Goal: Task Accomplishment & Management: Manage account settings

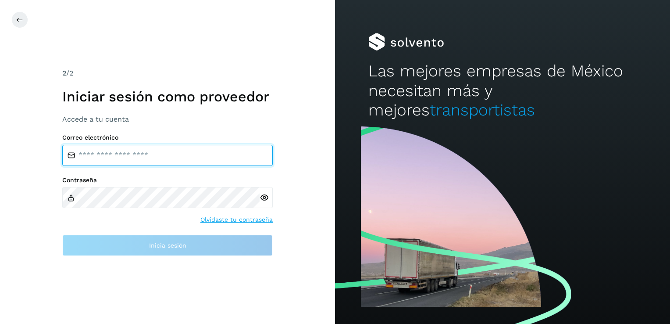
type input "**********"
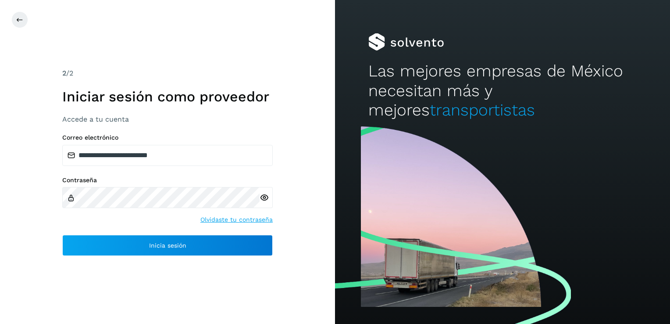
click at [265, 198] on icon at bounding box center [264, 197] width 9 height 9
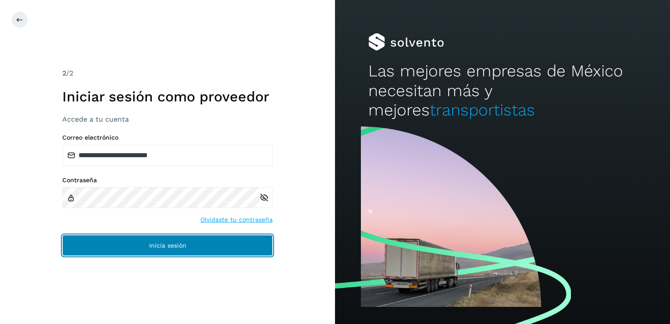
click at [177, 245] on span "Inicia sesión" at bounding box center [167, 245] width 37 height 6
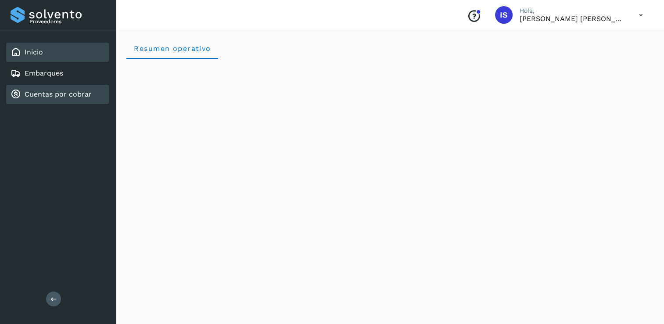
click at [56, 93] on link "Cuentas por cobrar" at bounding box center [58, 94] width 67 height 8
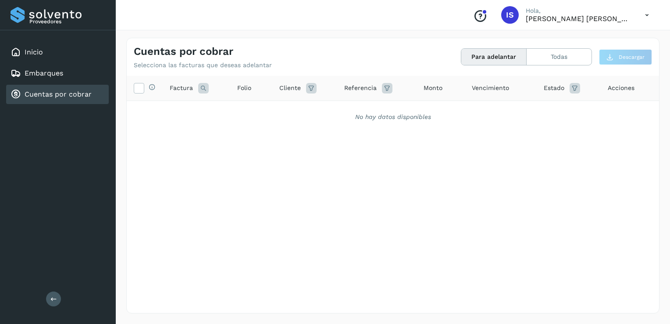
click at [487, 62] on button "Para adelantar" at bounding box center [494, 57] width 65 height 16
click at [532, 59] on button "Todas" at bounding box center [559, 57] width 65 height 16
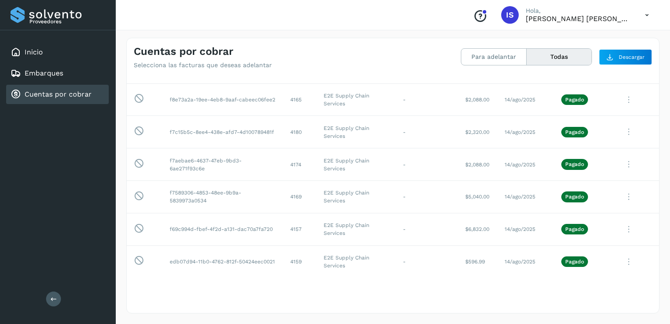
scroll to position [2246, 0]
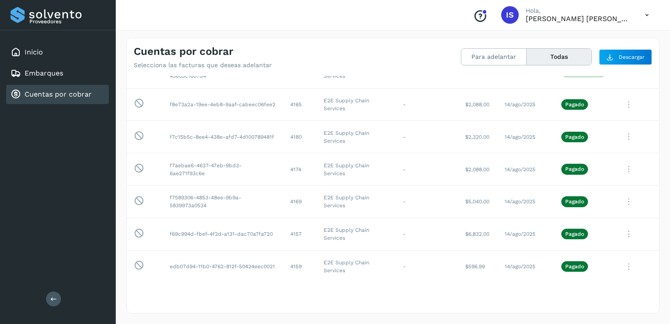
click at [361, 309] on div "Selecciona todas las facturas disponibles para adelanto Factura Folio Cliente R…" at bounding box center [393, 194] width 533 height 236
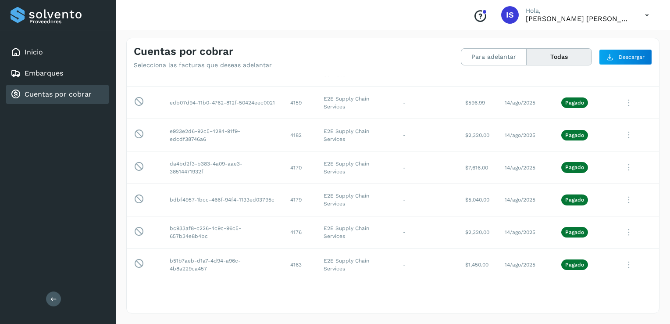
scroll to position [2387, 0]
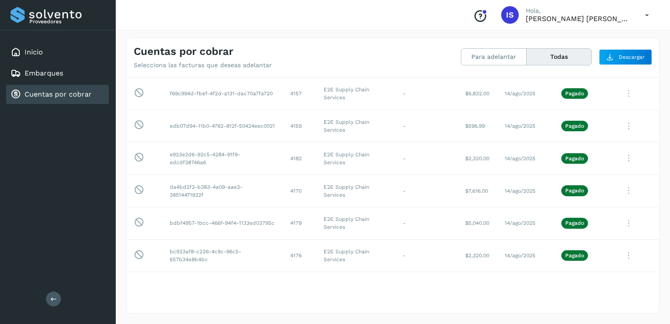
click at [660, 82] on div "Cuentas por cobrar Selecciona las facturas que deseas adelantar Para adelantar …" at bounding box center [393, 175] width 555 height 297
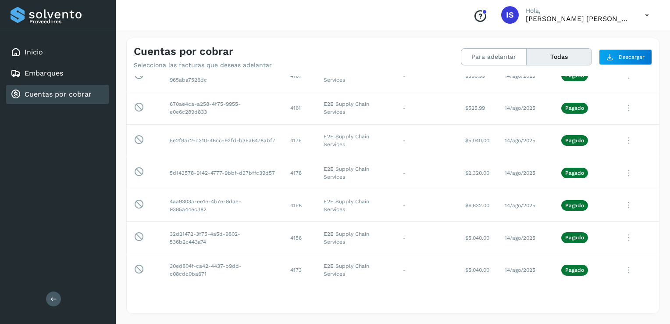
scroll to position [2843, 0]
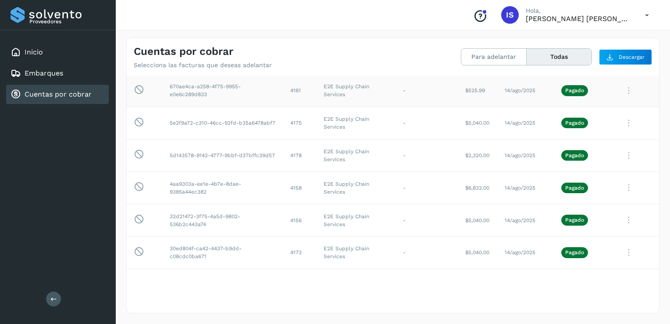
click at [580, 104] on button "Ver Detalle" at bounding box center [600, 112] width 104 height 17
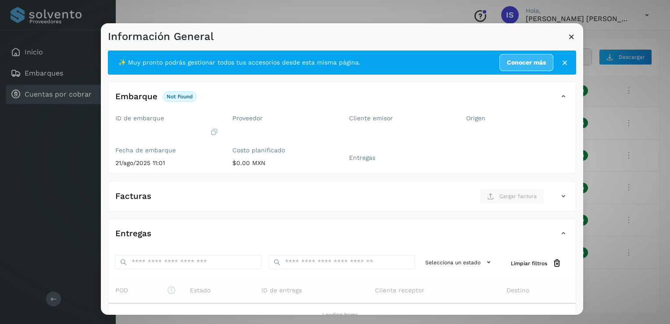
scroll to position [0, 0]
click at [570, 38] on icon at bounding box center [571, 36] width 9 height 9
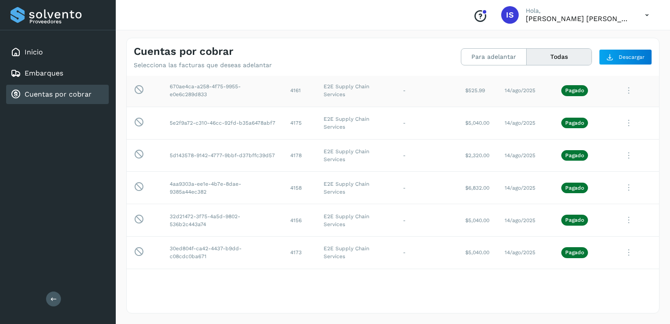
click at [588, 104] on button "Ver Detalle" at bounding box center [600, 112] width 104 height 17
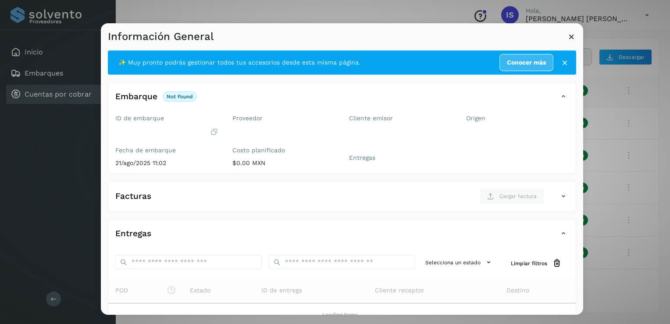
click at [572, 39] on icon at bounding box center [571, 36] width 9 height 9
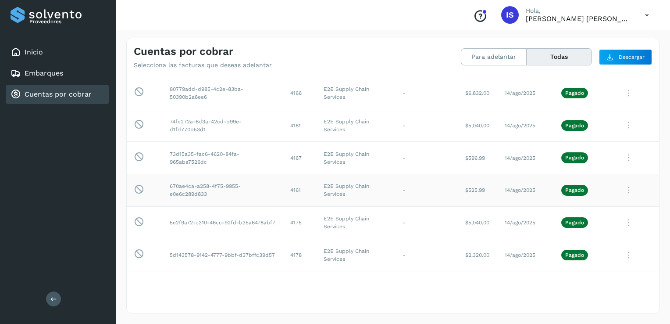
scroll to position [2667, 0]
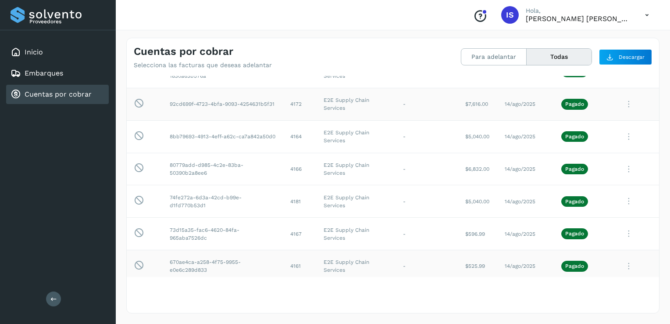
click at [573, 120] on button "Ver Detalle" at bounding box center [600, 125] width 104 height 17
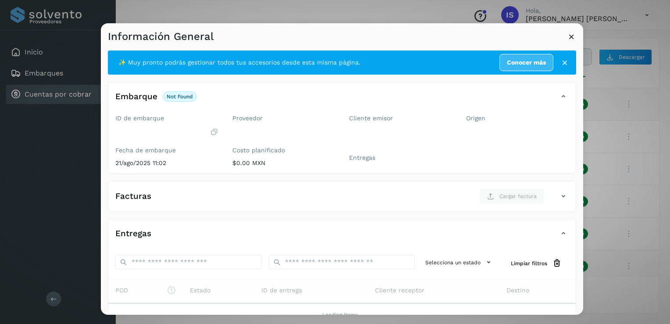
click at [572, 36] on icon at bounding box center [571, 36] width 9 height 9
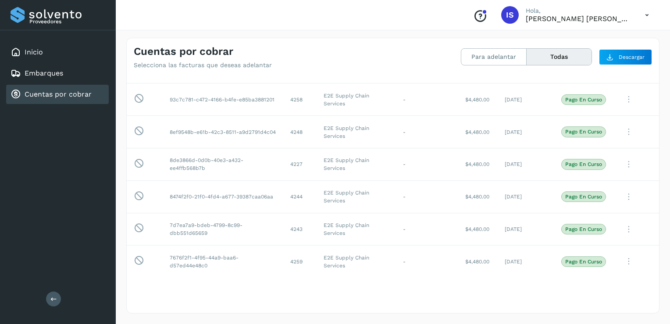
scroll to position [529, 0]
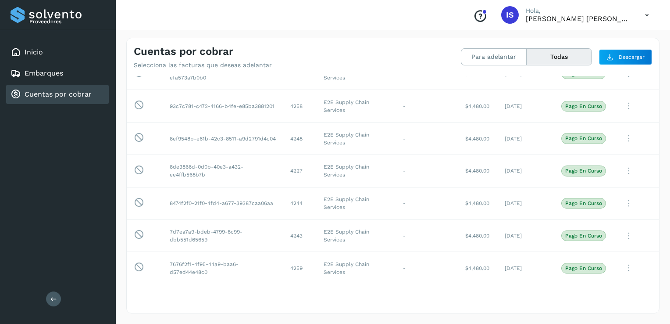
click at [562, 55] on button "Todas" at bounding box center [559, 57] width 65 height 16
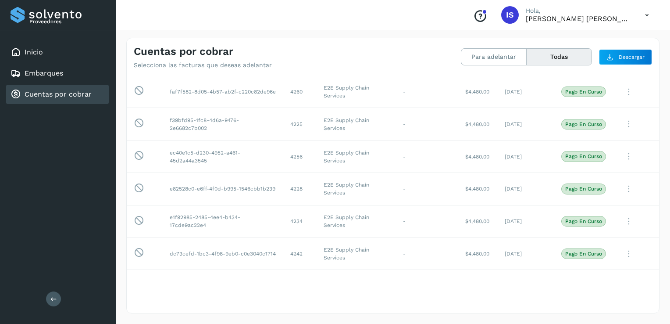
scroll to position [0, 0]
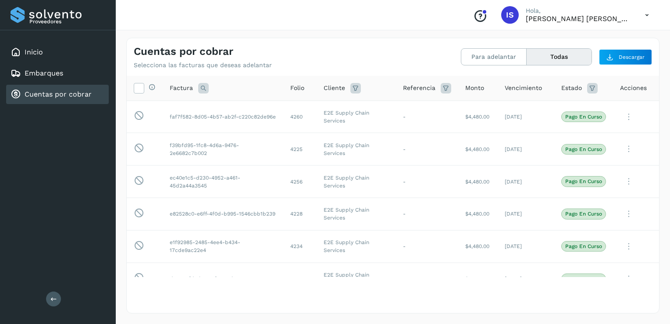
click at [587, 89] on icon at bounding box center [592, 88] width 11 height 11
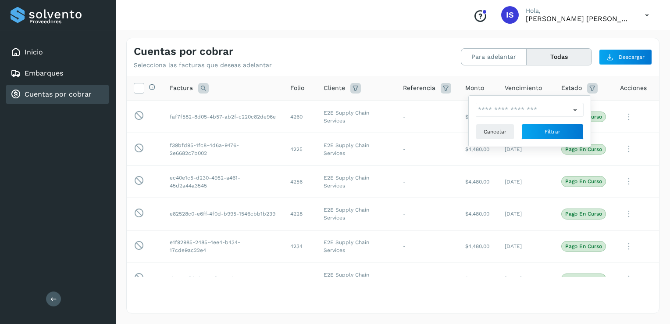
click at [575, 108] on icon at bounding box center [575, 109] width 9 height 9
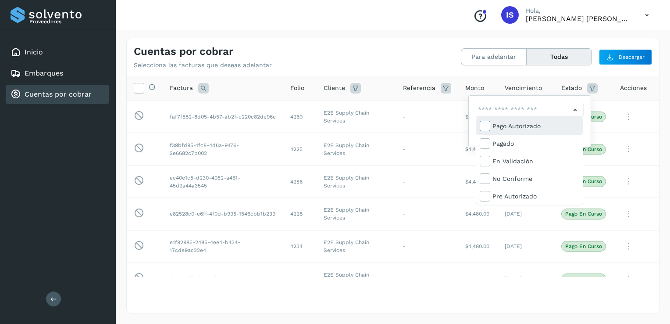
click at [482, 129] on icon at bounding box center [484, 125] width 9 height 9
type input "**********"
click at [474, 295] on div at bounding box center [335, 162] width 670 height 324
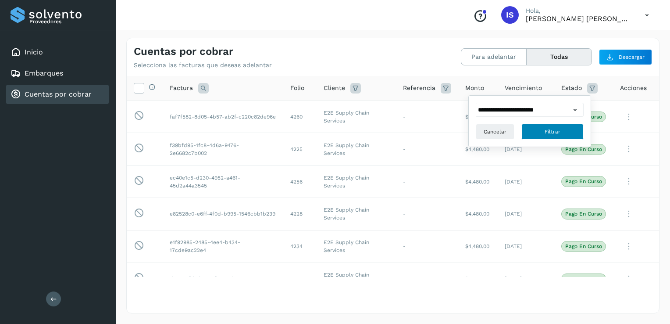
click at [551, 130] on span "Filtrar" at bounding box center [553, 132] width 16 height 8
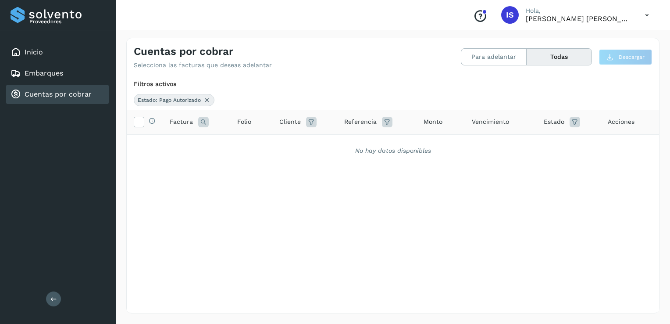
click at [573, 123] on icon at bounding box center [575, 122] width 11 height 11
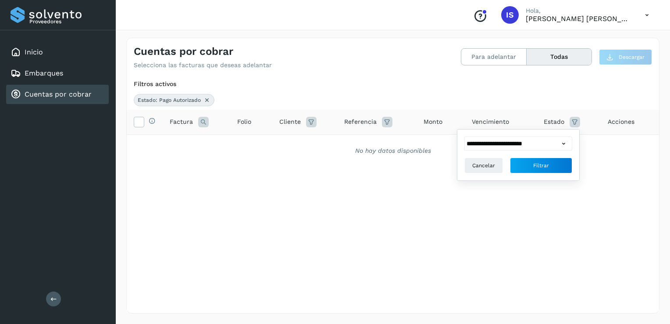
click at [564, 144] on icon at bounding box center [563, 143] width 9 height 9
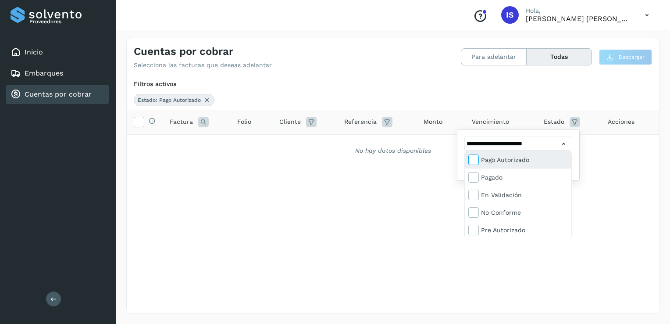
click at [474, 159] on icon at bounding box center [473, 159] width 9 height 9
click at [474, 161] on icon at bounding box center [473, 159] width 9 height 9
type input "**********"
click at [424, 234] on div at bounding box center [335, 162] width 670 height 324
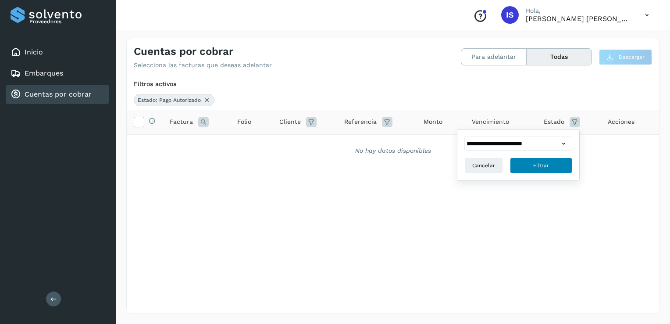
click at [545, 164] on span "Filtrar" at bounding box center [541, 165] width 16 height 8
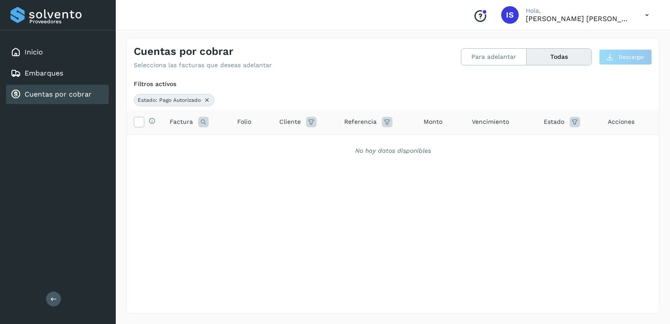
click at [571, 124] on icon at bounding box center [575, 122] width 11 height 11
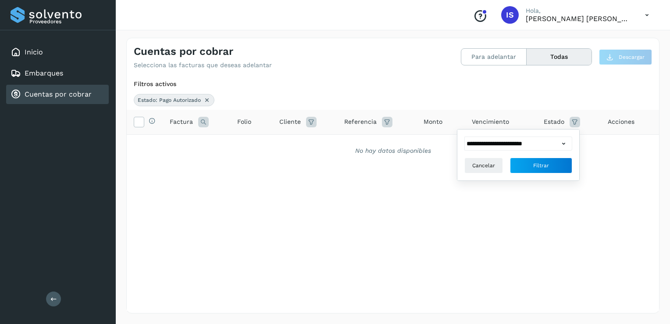
click at [563, 144] on icon at bounding box center [563, 143] width 9 height 9
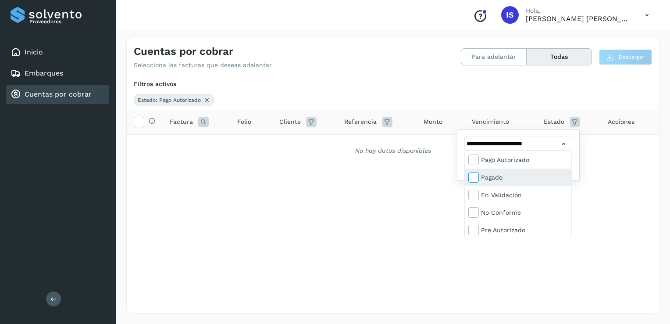
click at [474, 177] on icon at bounding box center [473, 176] width 9 height 9
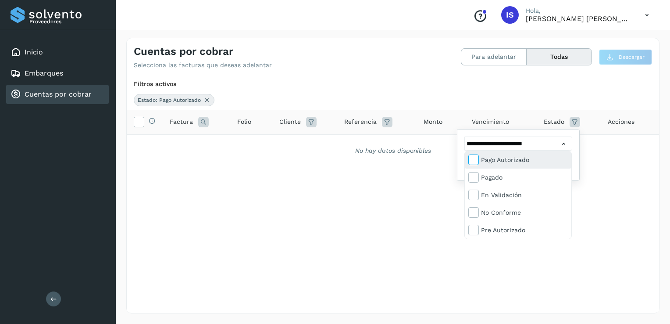
click at [472, 163] on icon at bounding box center [473, 159] width 9 height 9
type input "**********"
click at [533, 252] on div at bounding box center [335, 162] width 670 height 324
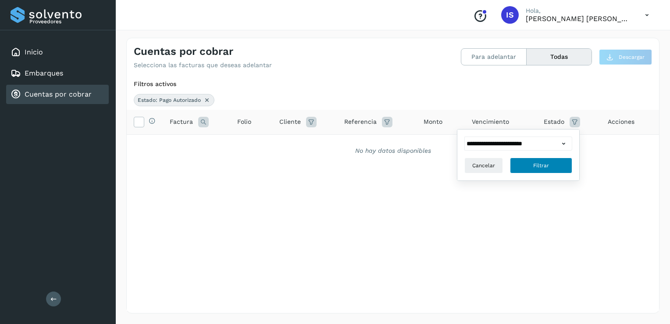
click at [538, 168] on span "Filtrar" at bounding box center [541, 165] width 16 height 8
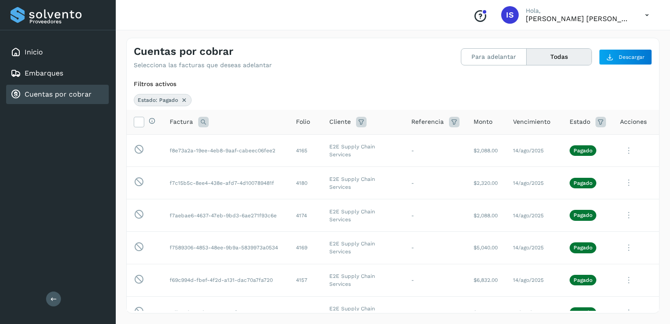
click at [596, 122] on icon at bounding box center [601, 122] width 11 height 11
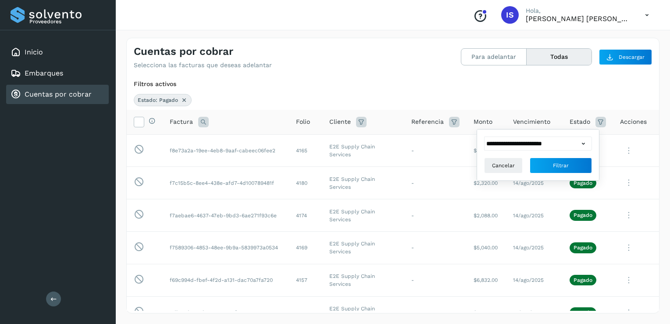
click at [583, 144] on icon at bounding box center [583, 143] width 9 height 9
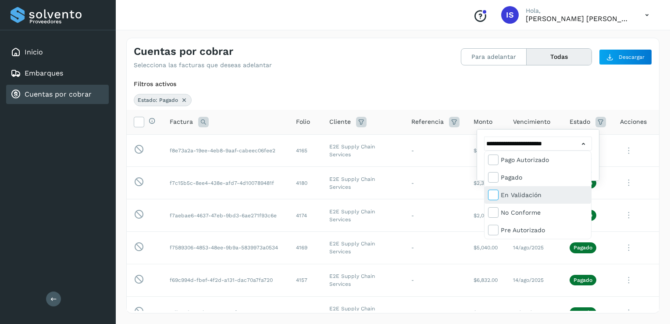
click at [495, 194] on icon at bounding box center [493, 194] width 9 height 9
click at [493, 178] on icon at bounding box center [493, 176] width 9 height 9
type input "**********"
click at [507, 270] on div at bounding box center [335, 162] width 670 height 324
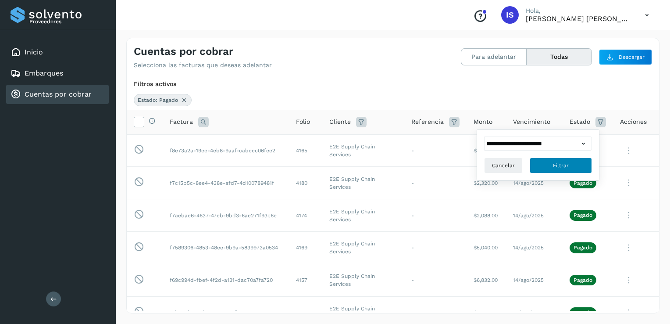
click at [544, 165] on button "Filtrar" at bounding box center [561, 165] width 62 height 16
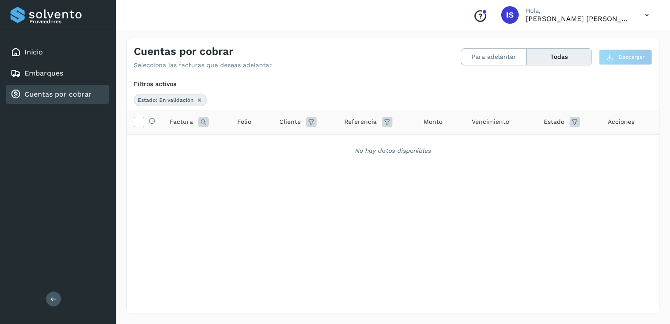
click at [574, 122] on icon at bounding box center [575, 122] width 11 height 11
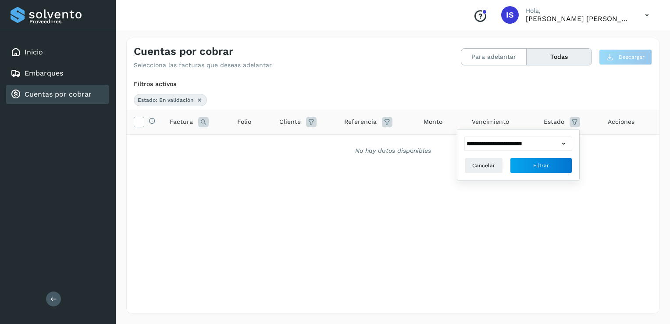
click at [563, 143] on icon at bounding box center [563, 143] width 9 height 9
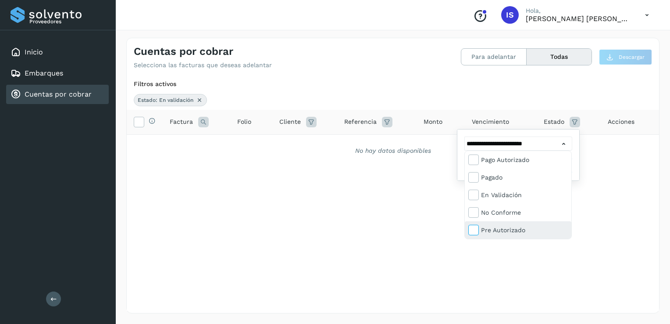
click at [475, 229] on icon at bounding box center [473, 229] width 9 height 9
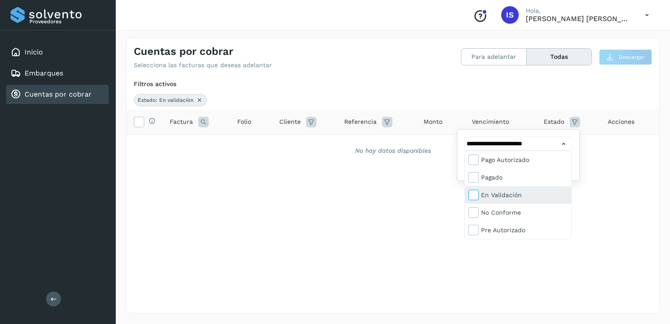
click at [472, 193] on icon at bounding box center [473, 194] width 9 height 9
type input "**********"
click at [519, 261] on div at bounding box center [335, 162] width 670 height 324
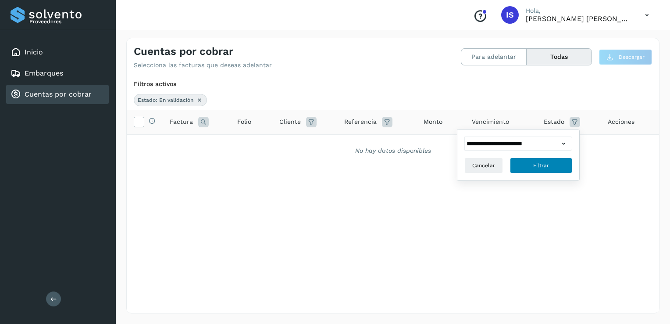
click at [551, 163] on button "Filtrar" at bounding box center [541, 165] width 62 height 16
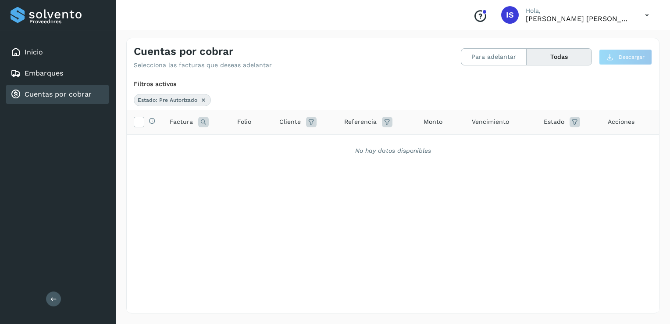
click at [574, 123] on icon at bounding box center [575, 122] width 11 height 11
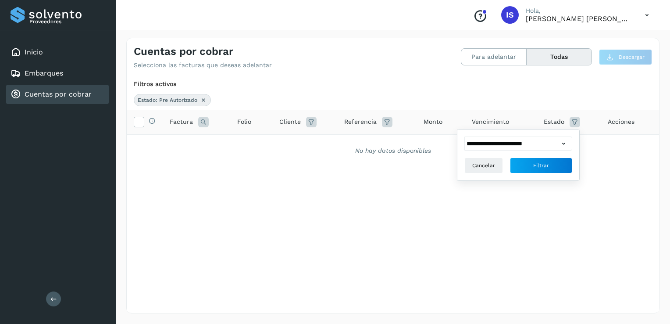
click at [564, 143] on icon at bounding box center [563, 143] width 9 height 9
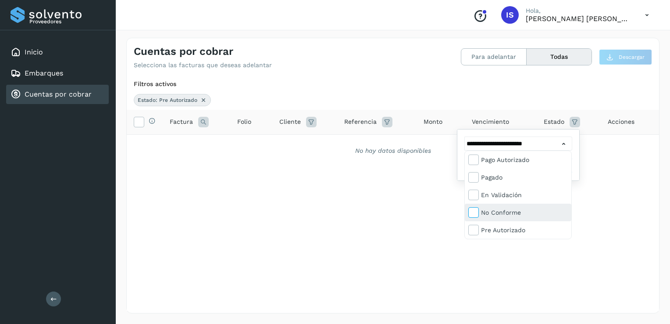
click at [473, 215] on icon at bounding box center [473, 212] width 9 height 9
click at [472, 234] on span at bounding box center [474, 231] width 11 height 7
type input "**********"
click at [506, 266] on div at bounding box center [335, 162] width 670 height 324
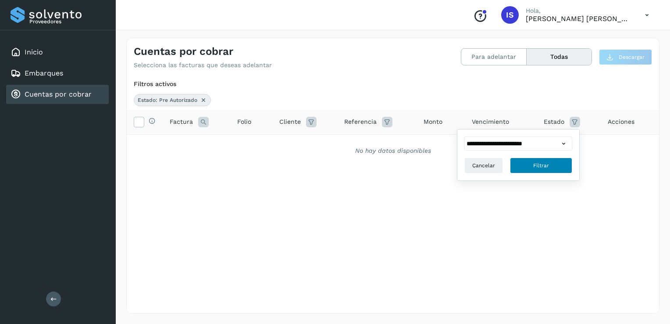
click at [540, 162] on span "Filtrar" at bounding box center [541, 165] width 16 height 8
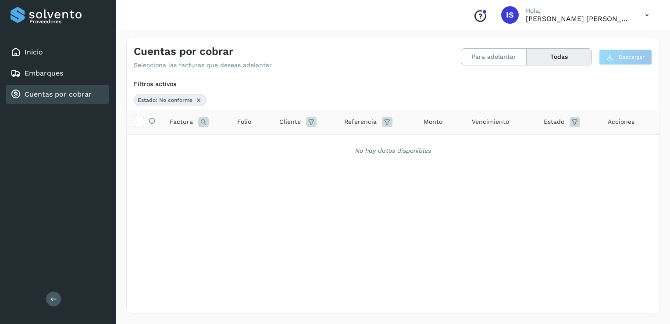
click at [574, 120] on icon at bounding box center [575, 122] width 11 height 11
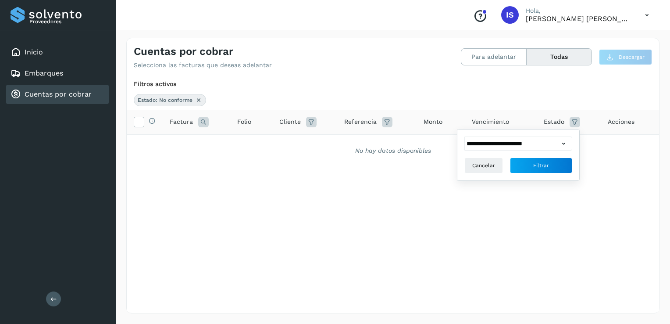
click at [565, 144] on icon at bounding box center [563, 143] width 9 height 9
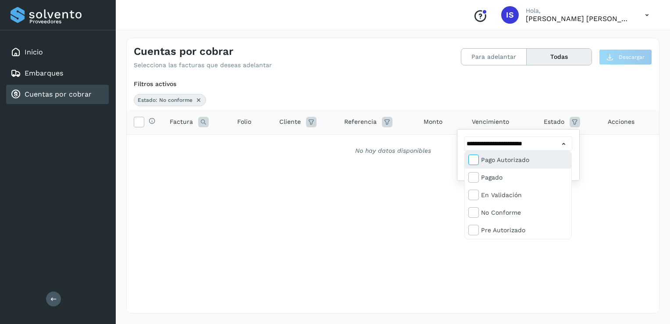
click at [472, 160] on icon at bounding box center [473, 159] width 9 height 9
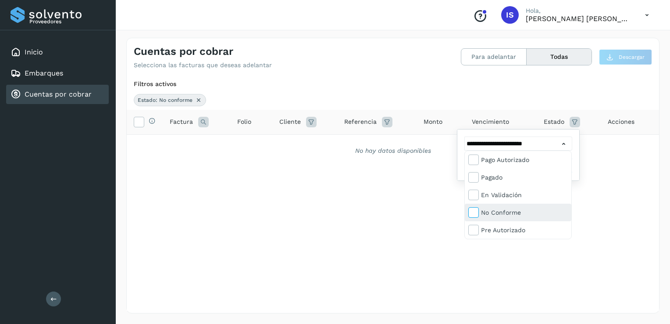
click at [472, 214] on icon at bounding box center [473, 212] width 9 height 9
type input "**********"
click at [534, 259] on div at bounding box center [335, 162] width 670 height 324
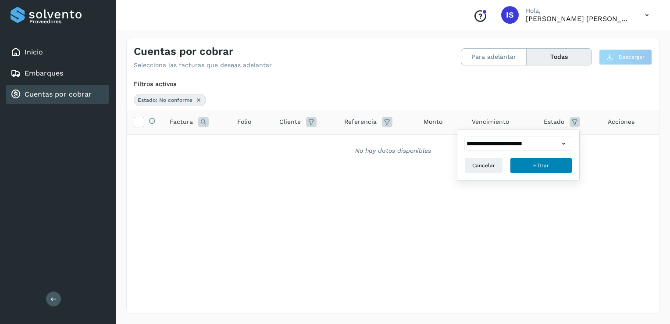
click at [544, 166] on span "Filtrar" at bounding box center [541, 165] width 16 height 8
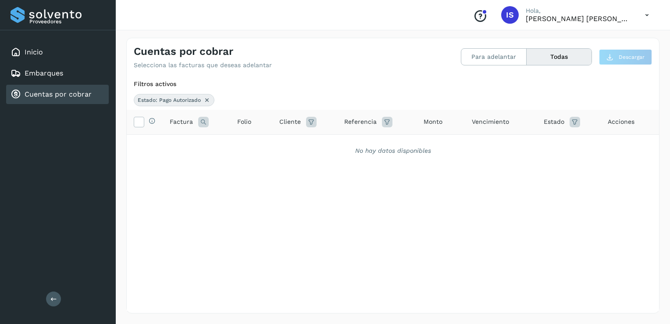
click at [574, 121] on icon at bounding box center [575, 122] width 11 height 11
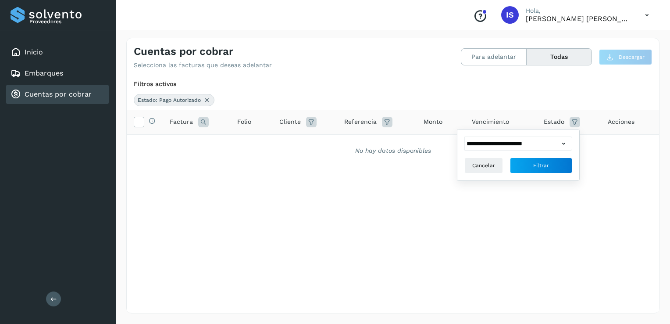
click at [514, 203] on div "**********" at bounding box center [393, 210] width 533 height 201
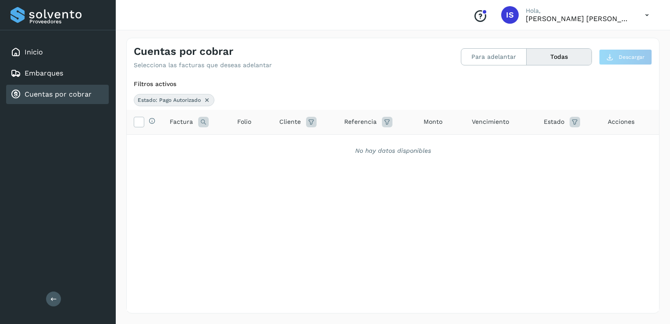
click at [572, 122] on icon at bounding box center [575, 122] width 11 height 11
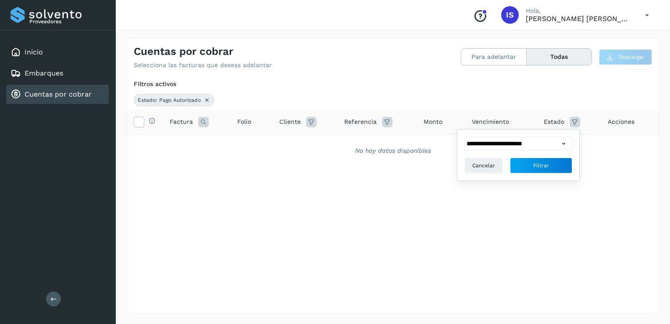
click at [565, 143] on icon at bounding box center [563, 143] width 9 height 9
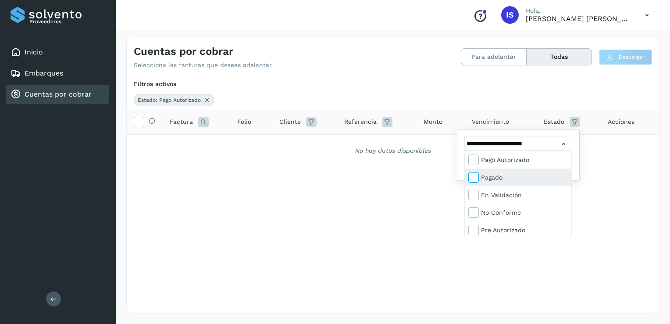
click at [474, 179] on icon at bounding box center [473, 176] width 9 height 9
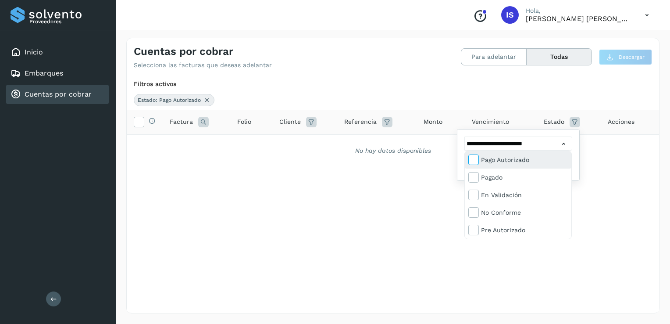
click at [470, 158] on icon at bounding box center [473, 159] width 9 height 9
type input "**********"
click at [503, 264] on div at bounding box center [335, 162] width 670 height 324
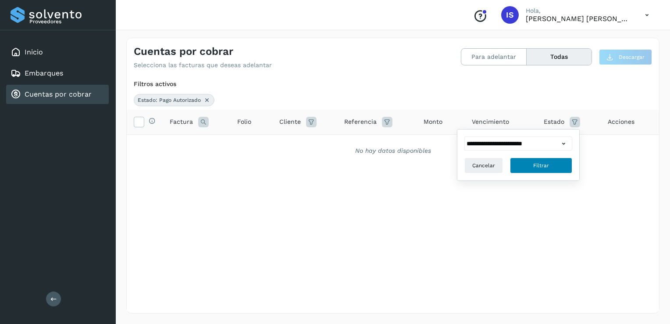
click at [528, 163] on button "Filtrar" at bounding box center [541, 165] width 62 height 16
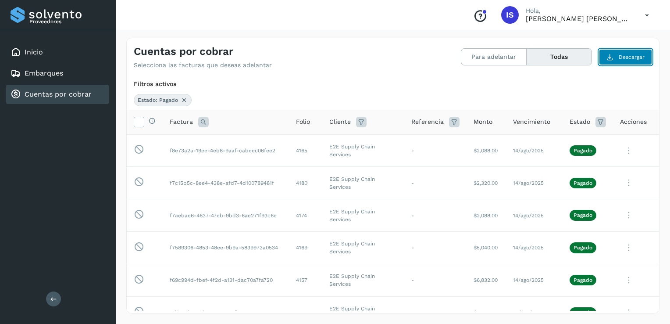
click at [625, 57] on span "Descargar" at bounding box center [632, 57] width 26 height 8
click at [527, 58] on button "Para adelantar" at bounding box center [559, 57] width 65 height 16
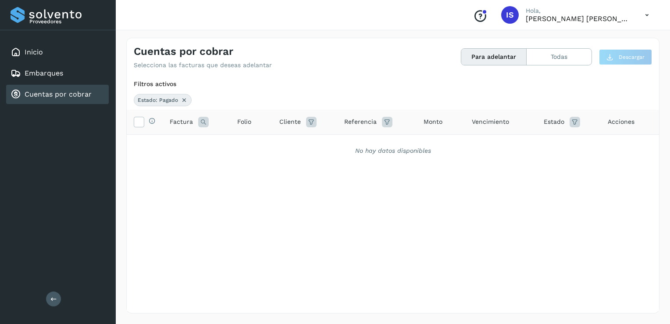
click at [503, 58] on button "Para adelantar" at bounding box center [494, 57] width 65 height 16
click at [547, 51] on button "Todas" at bounding box center [559, 57] width 65 height 16
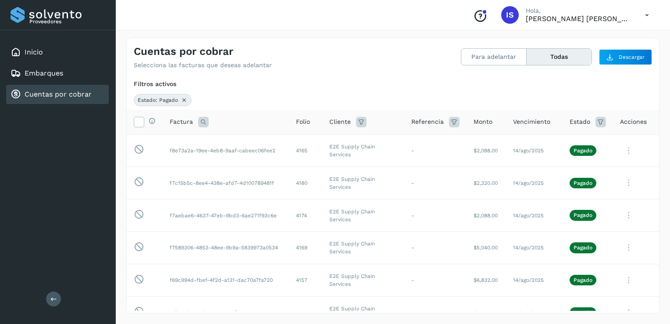
click at [596, 124] on icon at bounding box center [601, 122] width 11 height 11
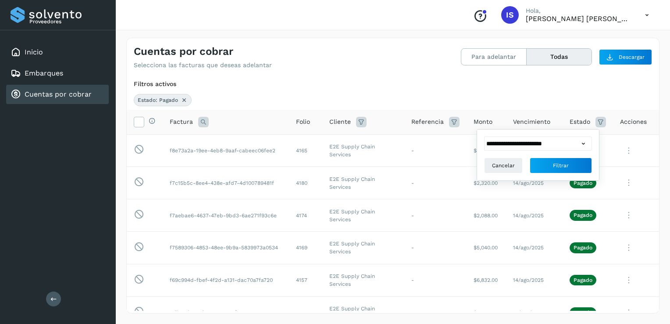
click at [581, 144] on icon at bounding box center [583, 143] width 9 height 9
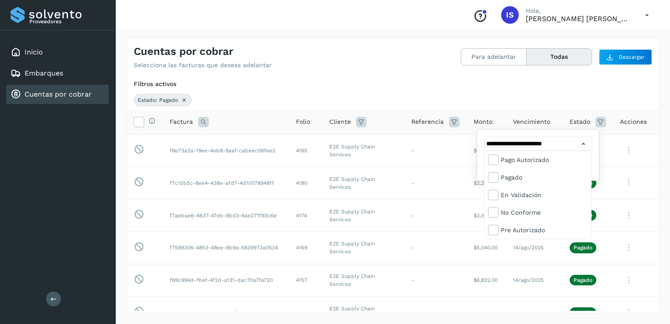
scroll to position [53, 0]
click at [496, 231] on icon at bounding box center [493, 229] width 9 height 9
type input "**********"
click at [518, 302] on div at bounding box center [335, 162] width 670 height 324
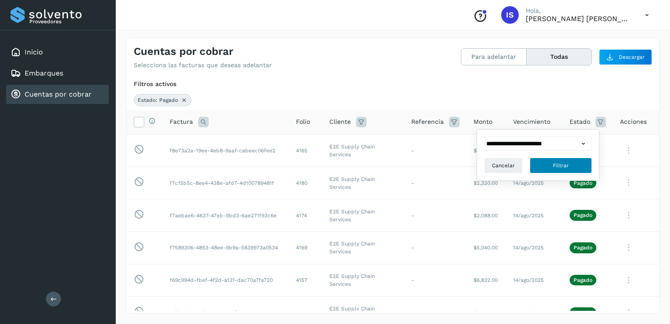
click at [553, 166] on span "Filtrar" at bounding box center [561, 165] width 16 height 8
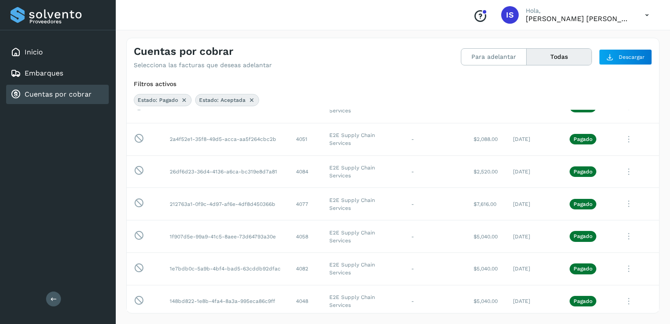
scroll to position [0, 0]
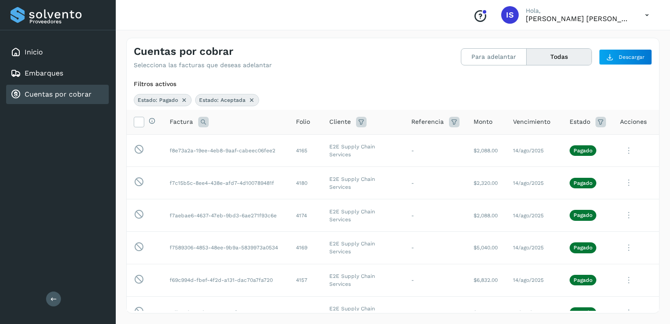
click at [596, 122] on icon at bounding box center [601, 122] width 11 height 11
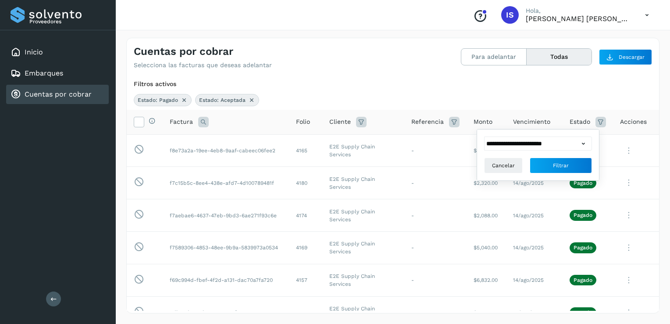
click at [583, 147] on icon at bounding box center [583, 143] width 9 height 9
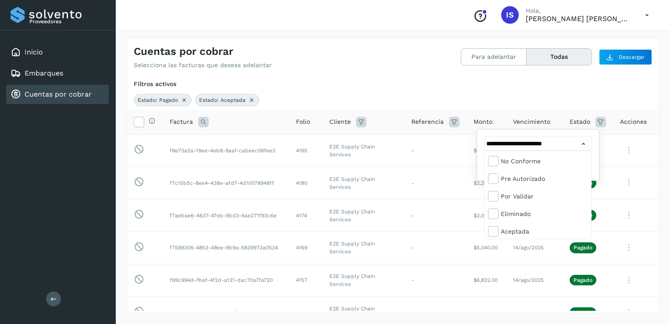
scroll to position [53, 0]
click at [492, 197] on icon at bounding box center [493, 194] width 9 height 9
click at [493, 232] on icon at bounding box center [493, 229] width 9 height 9
type input "**********"
click at [615, 220] on div at bounding box center [335, 162] width 670 height 324
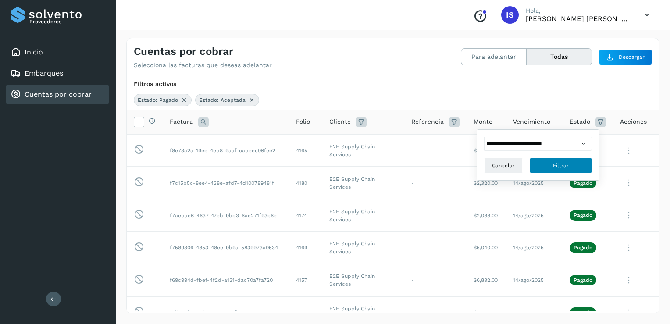
click at [569, 165] on button "Filtrar" at bounding box center [561, 165] width 62 height 16
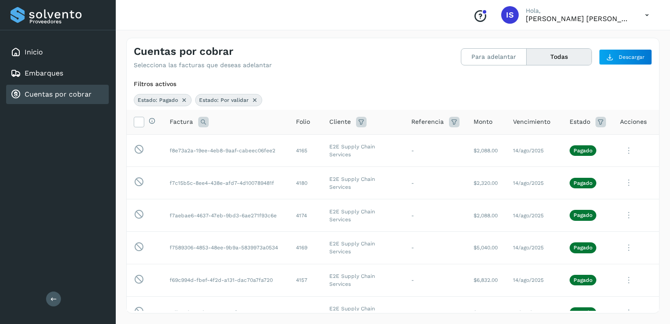
click at [598, 118] on icon at bounding box center [601, 122] width 11 height 11
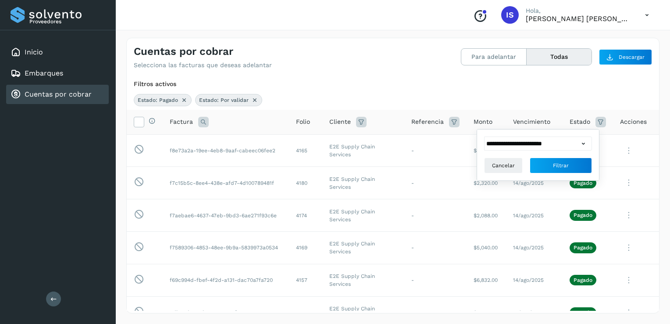
click at [584, 144] on icon at bounding box center [583, 143] width 9 height 9
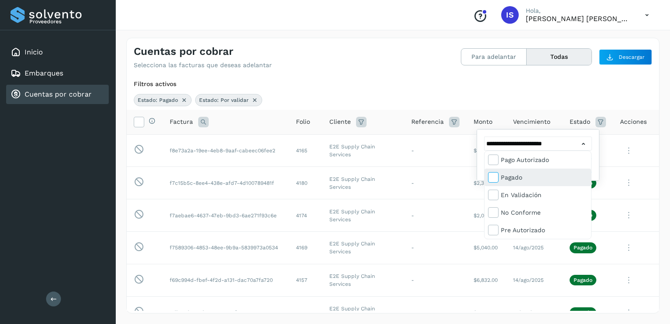
click at [493, 176] on icon at bounding box center [493, 176] width 9 height 9
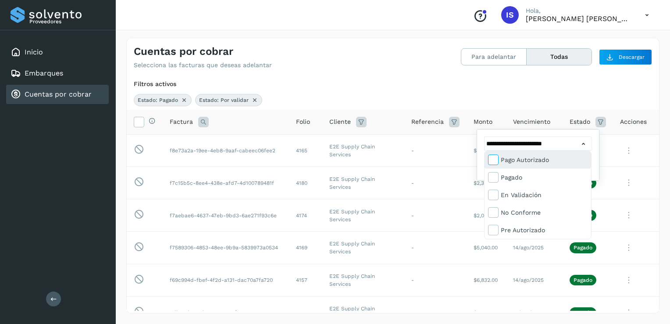
click at [490, 161] on icon at bounding box center [493, 159] width 9 height 9
type input "**********"
click at [457, 187] on div at bounding box center [335, 162] width 670 height 324
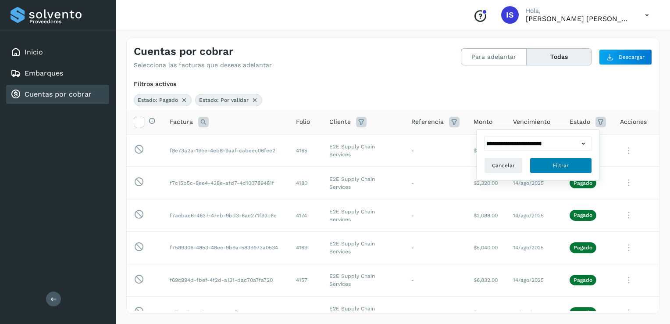
click at [542, 166] on button "Filtrar" at bounding box center [561, 165] width 62 height 16
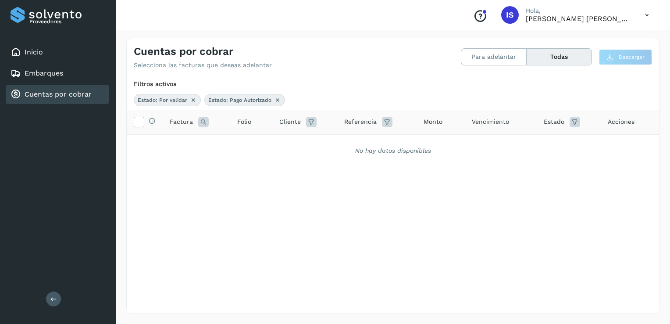
click at [575, 124] on icon at bounding box center [575, 122] width 11 height 11
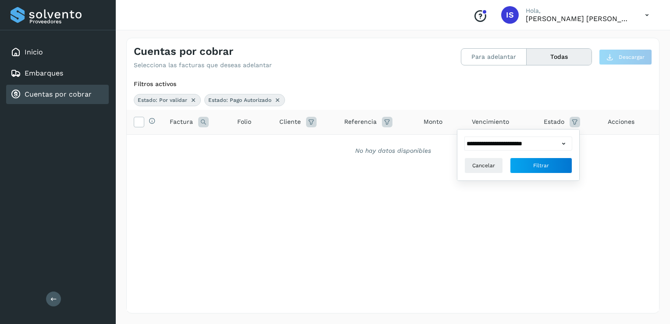
click at [562, 145] on icon at bounding box center [563, 143] width 9 height 9
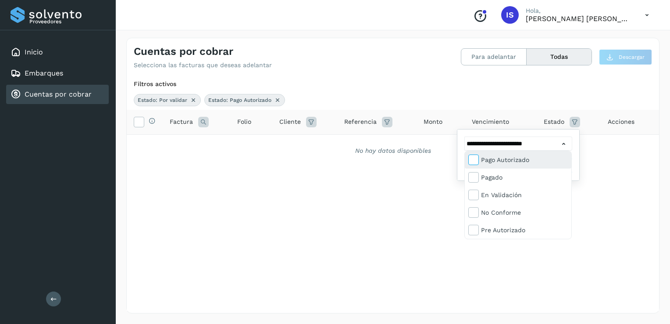
click at [474, 159] on icon at bounding box center [473, 159] width 9 height 9
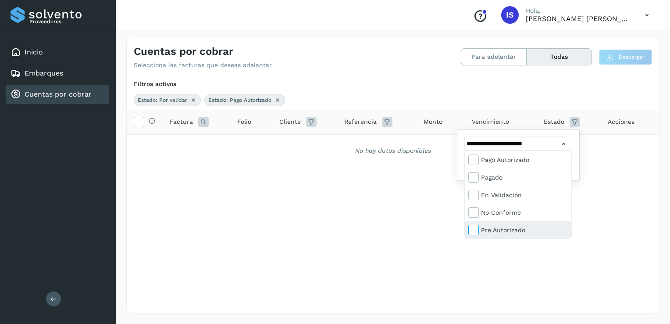
click at [476, 229] on icon at bounding box center [473, 229] width 9 height 9
type input "**********"
click at [444, 251] on div at bounding box center [335, 162] width 670 height 324
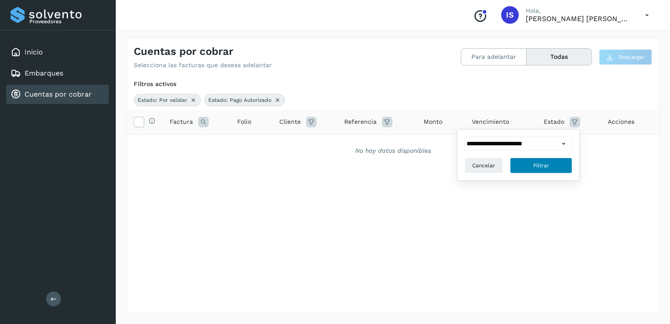
click at [537, 165] on span "Filtrar" at bounding box center [541, 165] width 16 height 8
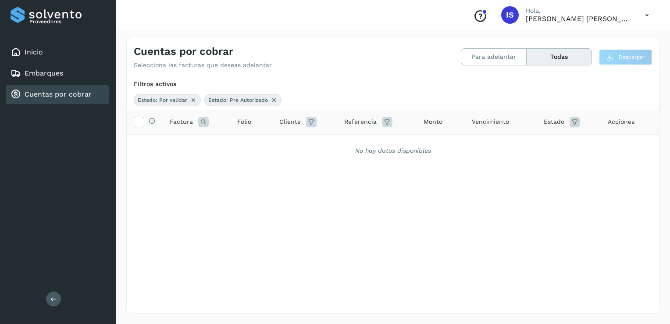
click at [578, 118] on icon at bounding box center [575, 122] width 11 height 11
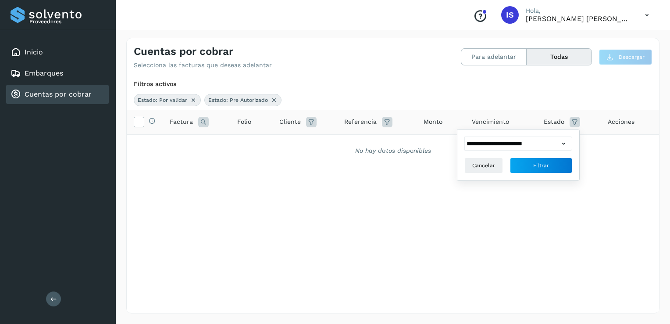
click at [566, 145] on icon at bounding box center [563, 143] width 9 height 9
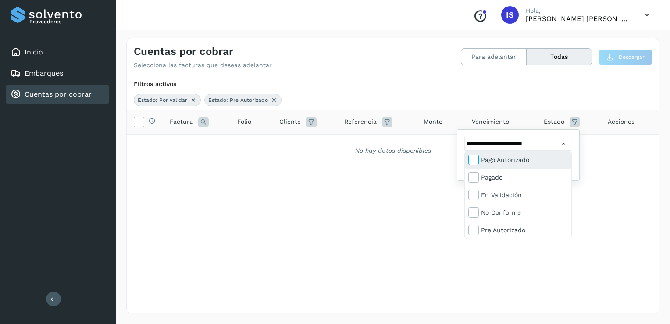
click at [472, 159] on icon at bounding box center [473, 159] width 9 height 9
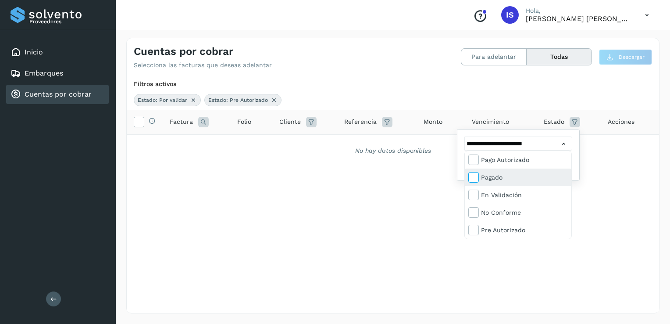
click at [474, 177] on icon at bounding box center [473, 176] width 9 height 9
click at [473, 197] on icon at bounding box center [473, 194] width 9 height 9
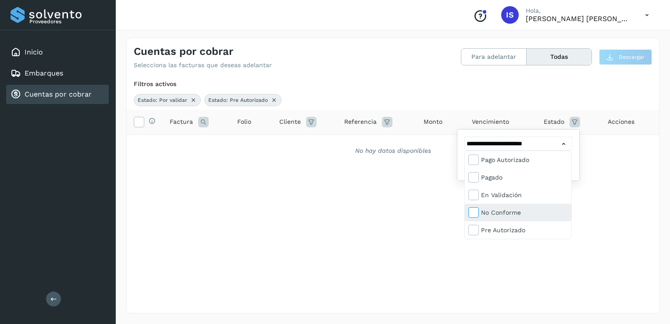
click at [473, 211] on icon at bounding box center [473, 212] width 9 height 9
click at [476, 213] on icon at bounding box center [473, 212] width 9 height 9
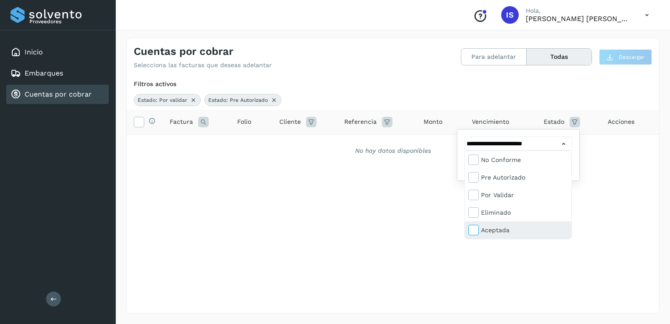
click at [474, 231] on icon at bounding box center [473, 229] width 9 height 9
type input "**********"
click at [535, 266] on div at bounding box center [335, 162] width 670 height 324
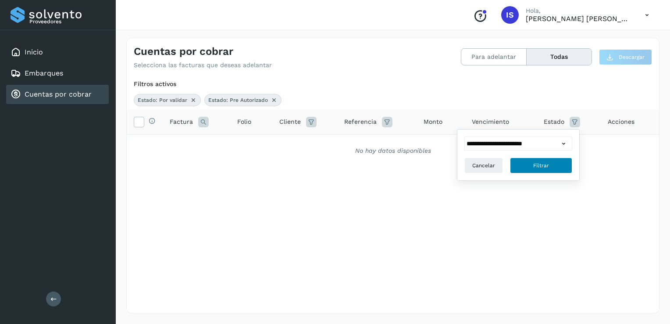
click at [548, 167] on span "Filtrar" at bounding box center [541, 165] width 16 height 8
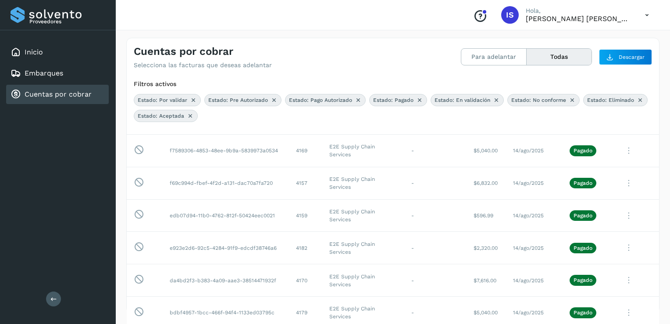
scroll to position [0, 0]
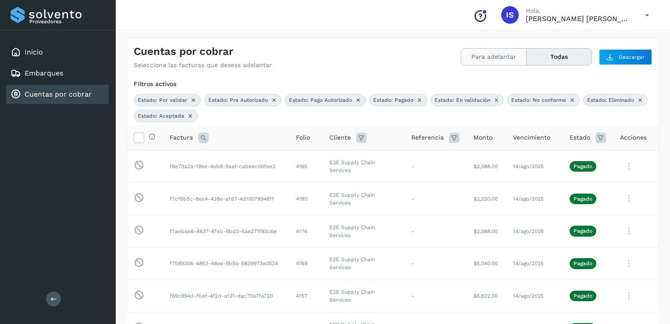
click at [527, 60] on button "Para adelantar" at bounding box center [559, 57] width 65 height 16
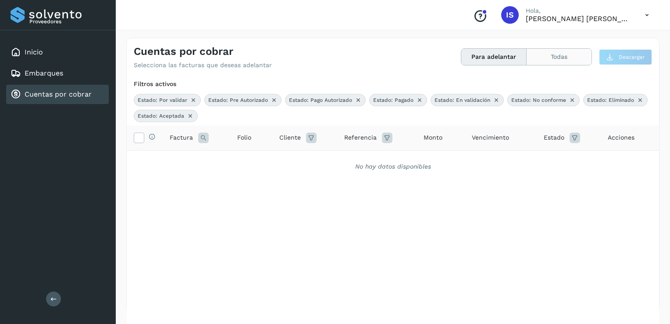
click at [550, 57] on button "Todas" at bounding box center [559, 57] width 65 height 16
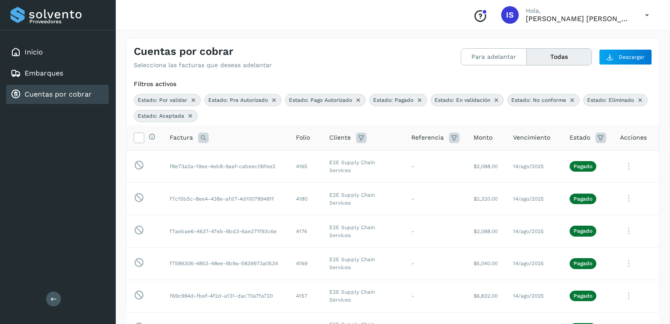
click at [596, 138] on icon at bounding box center [601, 137] width 11 height 11
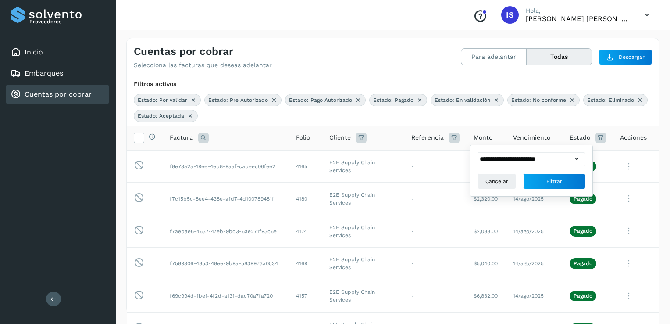
click at [577, 158] on icon at bounding box center [577, 158] width 9 height 9
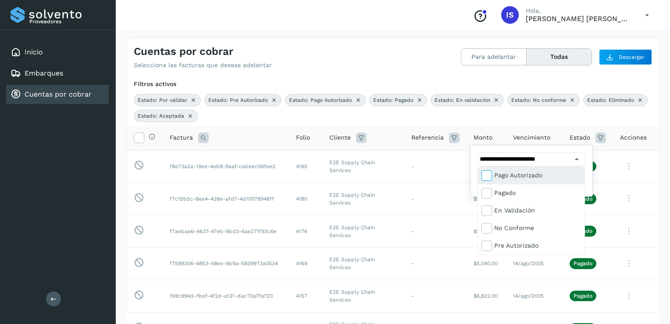
click at [488, 179] on icon at bounding box center [486, 175] width 9 height 9
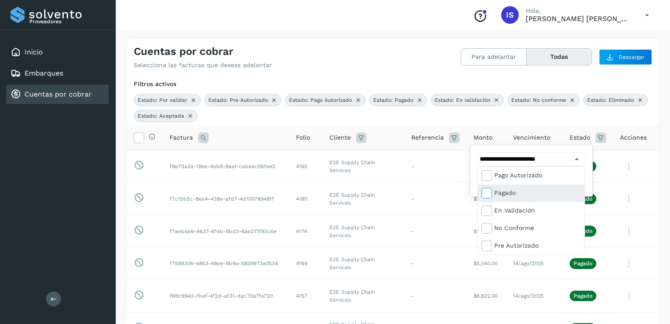
click at [488, 192] on icon at bounding box center [486, 192] width 9 height 9
click at [489, 211] on icon at bounding box center [486, 210] width 9 height 9
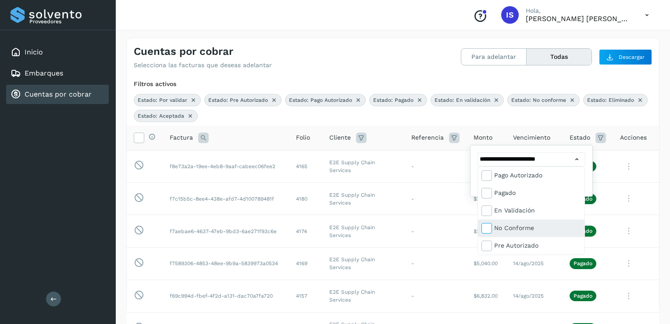
click at [487, 227] on icon at bounding box center [486, 227] width 9 height 9
click at [487, 242] on icon at bounding box center [486, 245] width 9 height 9
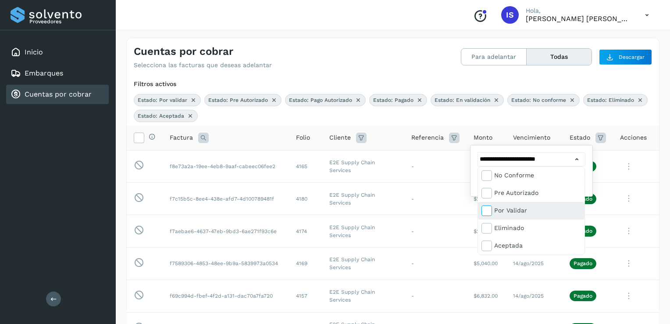
click at [489, 211] on icon at bounding box center [486, 210] width 9 height 9
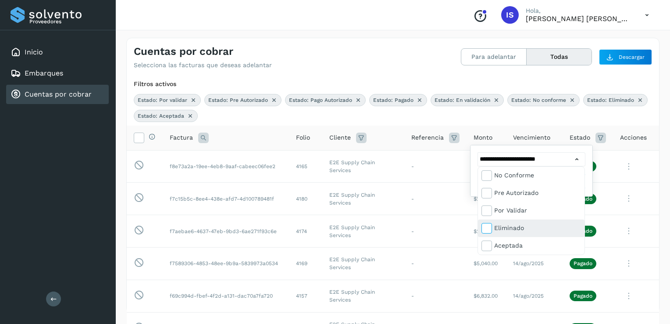
click at [487, 225] on icon at bounding box center [486, 227] width 9 height 9
type input "**********"
click at [488, 242] on icon at bounding box center [486, 245] width 9 height 9
click at [460, 274] on div at bounding box center [335, 162] width 670 height 324
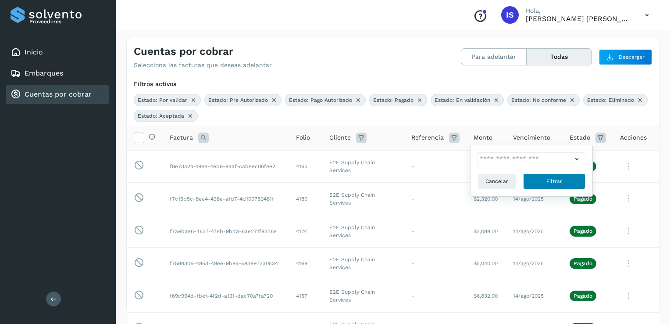
click at [549, 177] on span "Filtrar" at bounding box center [555, 181] width 16 height 8
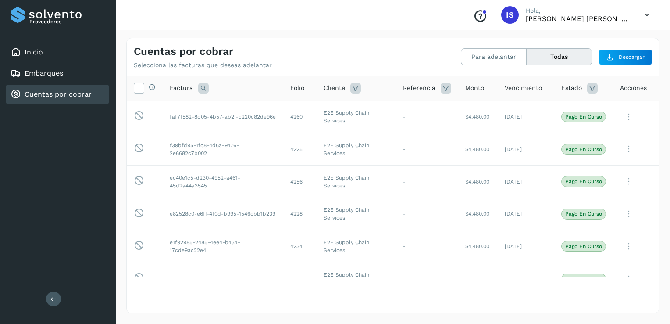
click at [587, 87] on icon at bounding box center [592, 88] width 11 height 11
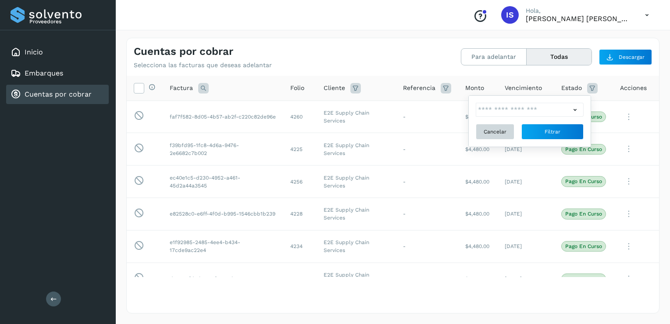
click at [502, 138] on button "Cancelar" at bounding box center [495, 132] width 39 height 16
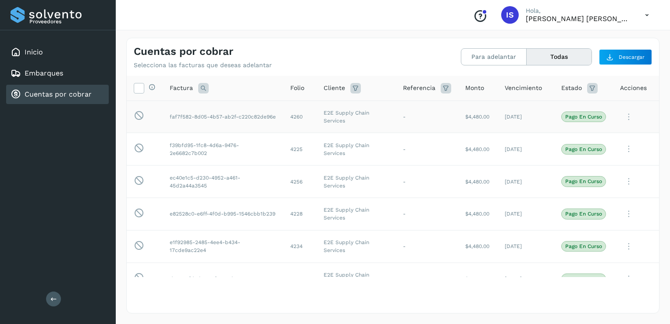
click at [621, 116] on icon at bounding box center [629, 117] width 18 height 18
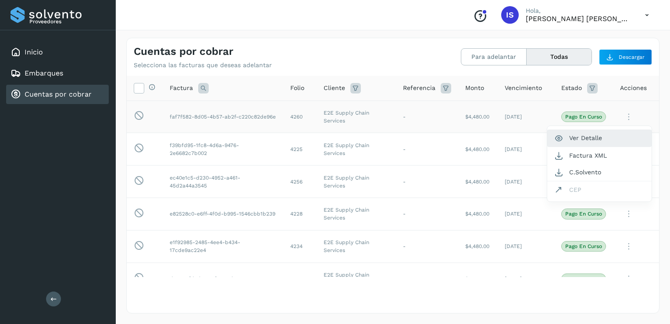
click at [591, 138] on button "Ver Detalle" at bounding box center [600, 137] width 104 height 17
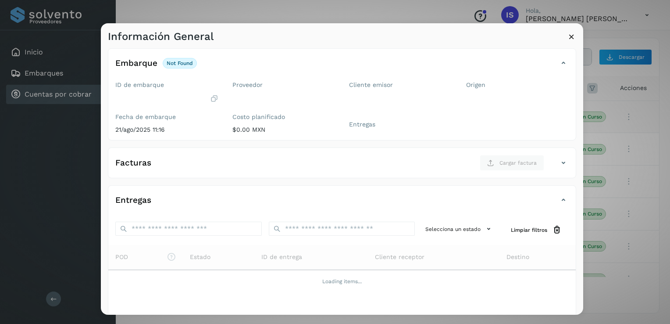
scroll to position [0, 0]
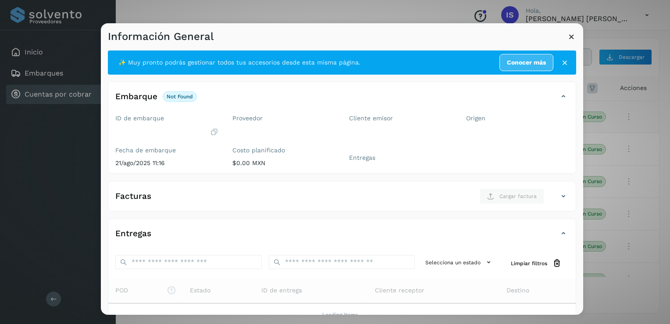
click at [561, 61] on icon at bounding box center [565, 62] width 9 height 9
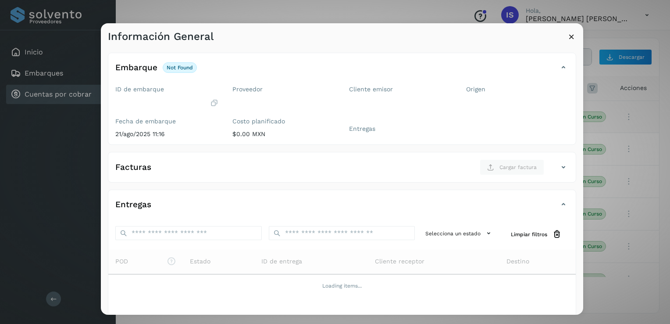
scroll to position [3, 0]
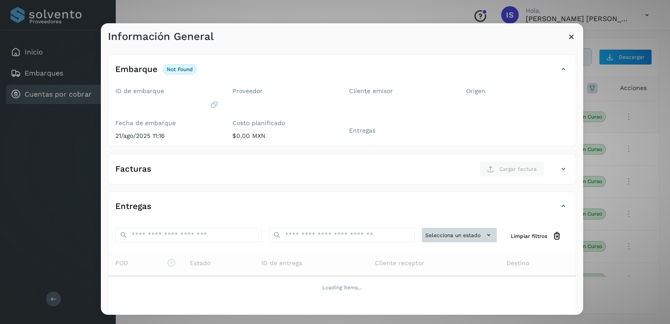
click at [484, 234] on icon at bounding box center [488, 234] width 9 height 9
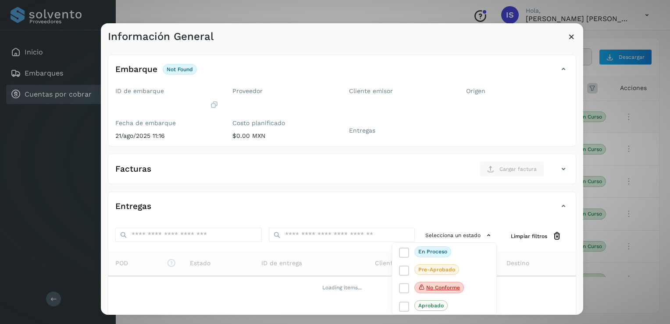
click at [579, 311] on div at bounding box center [436, 185] width 670 height 324
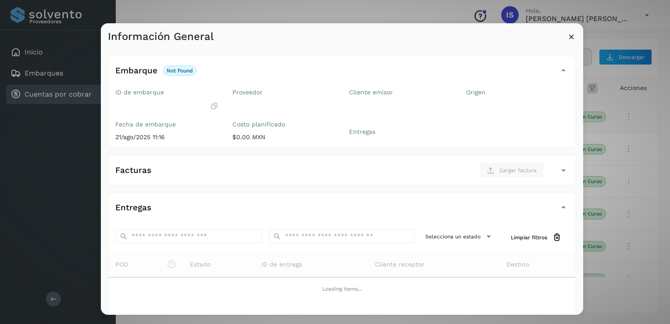
scroll to position [0, 0]
click at [557, 80] on div "Embarque not found Verifica el estado de la factura o entregas asociadas a este…" at bounding box center [342, 76] width 468 height 22
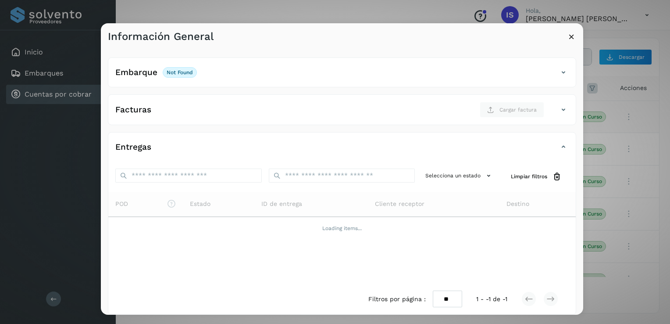
click at [138, 75] on h4 "Embarque" at bounding box center [136, 73] width 42 height 10
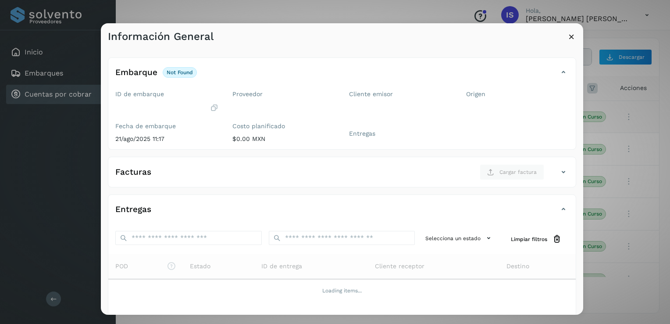
click at [175, 73] on p "not found" at bounding box center [180, 72] width 26 height 6
click at [570, 37] on icon at bounding box center [571, 36] width 9 height 9
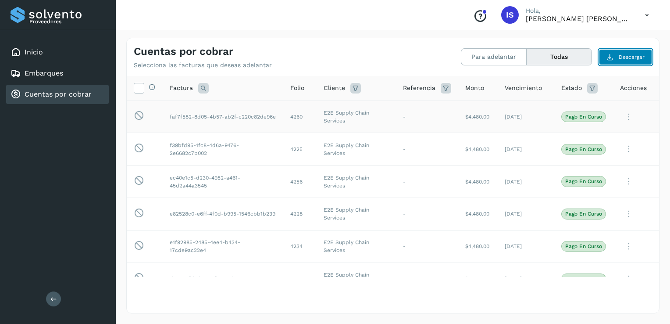
click at [634, 56] on span "Descargar" at bounding box center [632, 57] width 26 height 8
click at [589, 90] on icon at bounding box center [592, 88] width 11 height 11
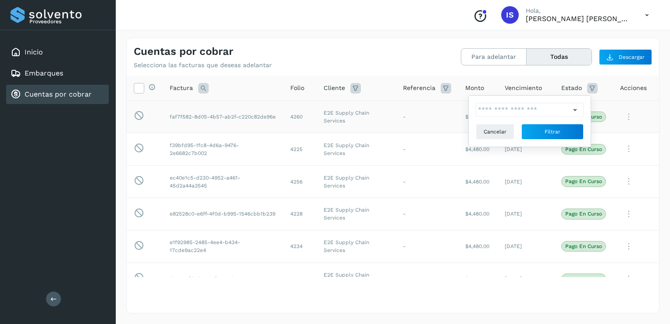
click at [576, 110] on icon at bounding box center [575, 109] width 9 height 9
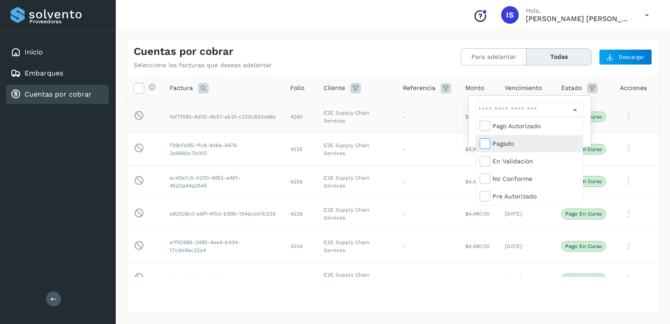
click at [485, 144] on icon at bounding box center [484, 143] width 9 height 9
type input "**********"
click at [526, 225] on div at bounding box center [335, 162] width 670 height 324
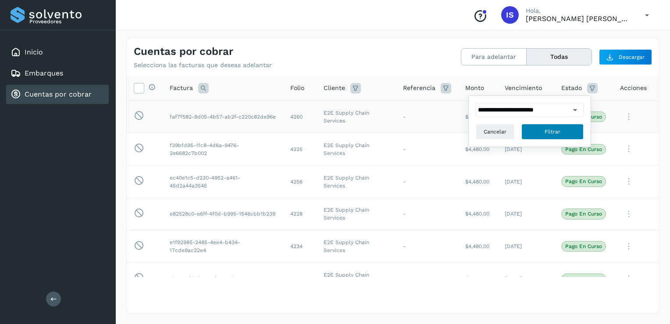
click at [553, 133] on span "Filtrar" at bounding box center [553, 132] width 16 height 8
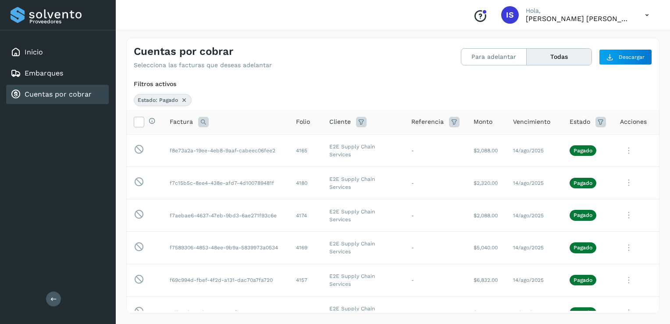
click at [597, 121] on icon at bounding box center [601, 122] width 11 height 11
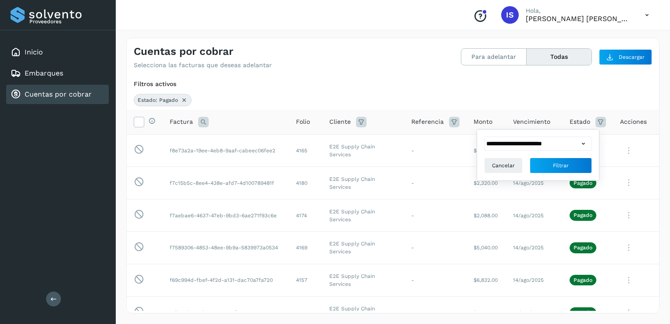
click at [583, 147] on icon at bounding box center [583, 143] width 9 height 9
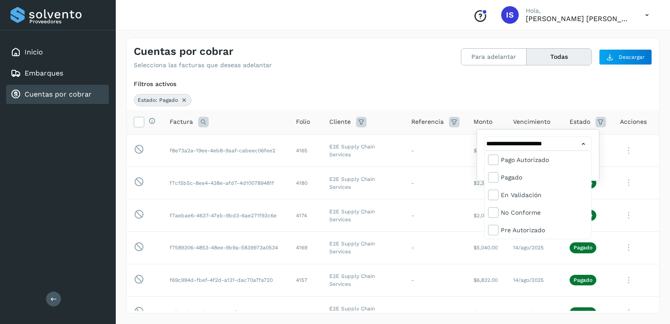
click at [456, 96] on div at bounding box center [335, 162] width 670 height 324
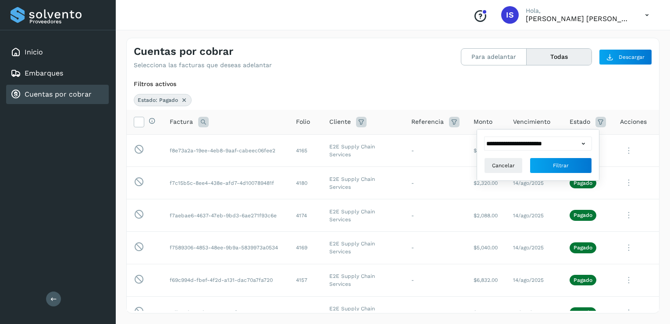
click at [586, 143] on icon at bounding box center [583, 143] width 9 height 9
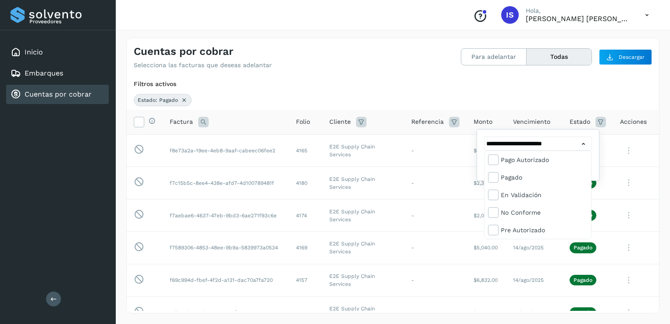
click at [432, 279] on div at bounding box center [335, 162] width 670 height 324
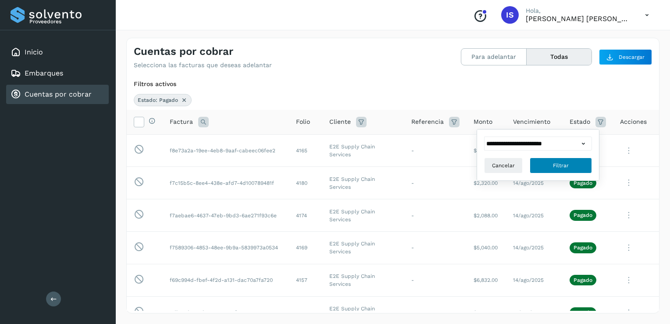
click at [540, 167] on button "Filtrar" at bounding box center [561, 165] width 62 height 16
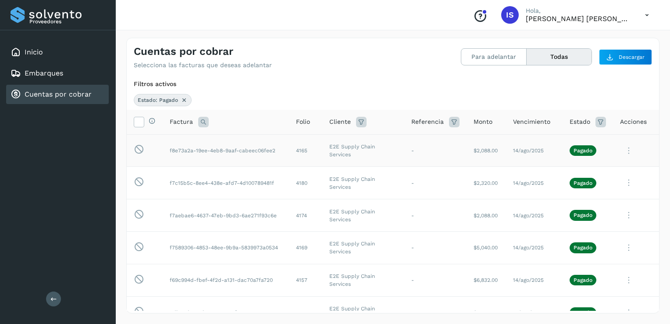
click at [167, 148] on td "f8e73a2a-19ee-4eb8-9aaf-cabeec06fee2" at bounding box center [226, 150] width 126 height 32
drag, startPoint x: 169, startPoint y: 150, endPoint x: 277, endPoint y: 154, distance: 108.0
click at [277, 154] on td "f8e73a2a-19ee-4eb8-9aaf-cabeec06fee2" at bounding box center [226, 150] width 126 height 32
copy td "f8e73a2a-19ee-4eb8-9aaf-cabeec06fee2"
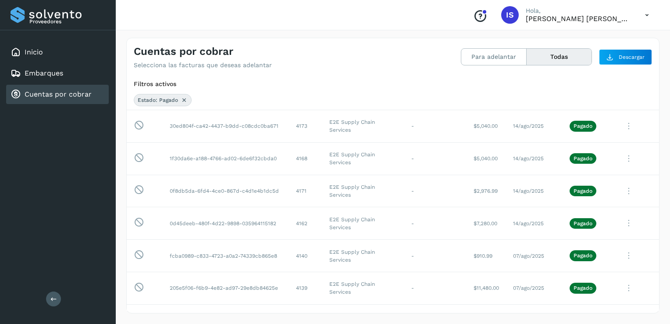
scroll to position [731, 0]
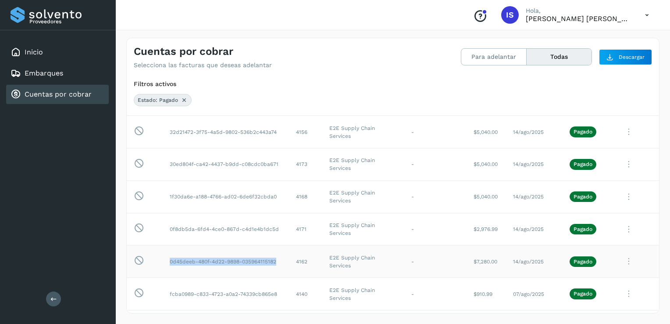
drag, startPoint x: 169, startPoint y: 261, endPoint x: 280, endPoint y: 259, distance: 110.6
click at [280, 259] on td "0d45deeb-480f-4d22-9898-035964115182" at bounding box center [226, 261] width 126 height 32
copy td "0d45deeb-480f-4d22-9898-035964115182"
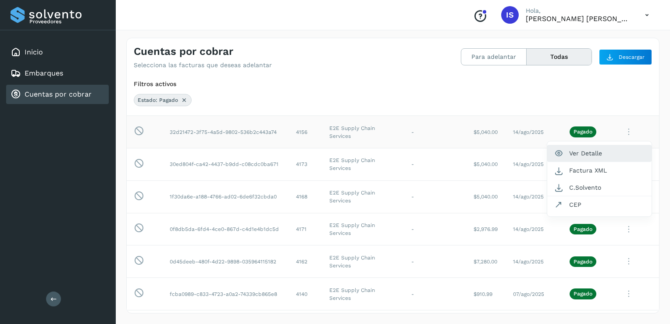
click at [584, 149] on button "Ver Detalle" at bounding box center [600, 153] width 104 height 17
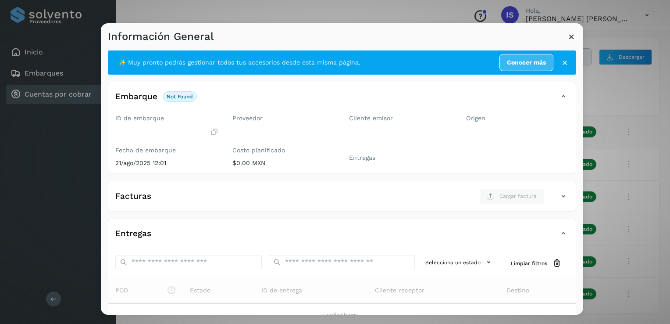
click at [572, 36] on icon at bounding box center [571, 36] width 9 height 9
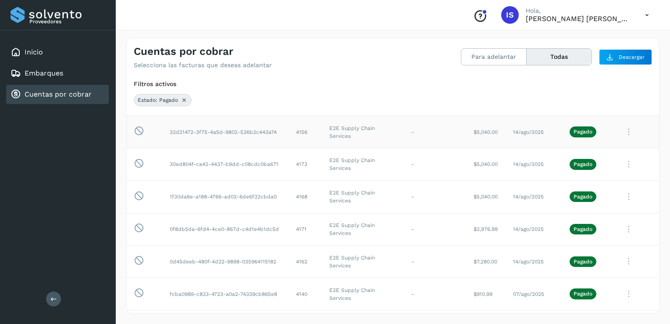
click at [583, 21] on p "[PERSON_NAME] [PERSON_NAME]" at bounding box center [578, 18] width 105 height 8
click at [646, 14] on icon at bounding box center [647, 15] width 18 height 18
click at [655, 122] on div at bounding box center [335, 162] width 670 height 324
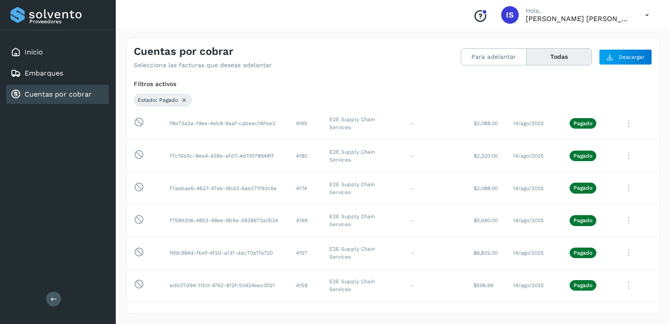
scroll to position [0, 0]
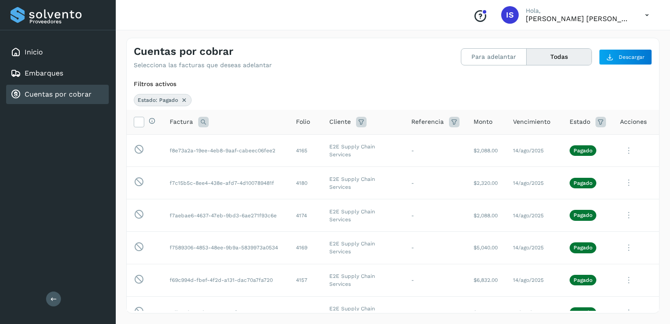
click at [597, 119] on icon at bounding box center [601, 122] width 11 height 11
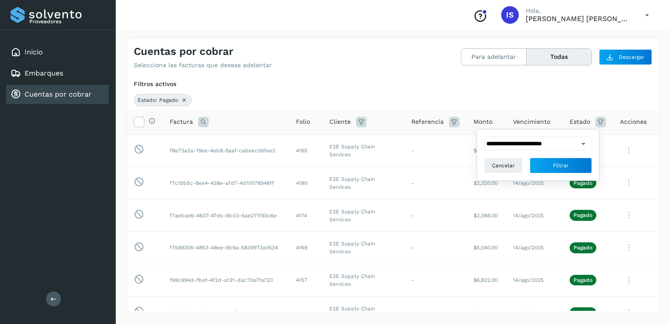
click at [583, 143] on icon at bounding box center [583, 143] width 9 height 9
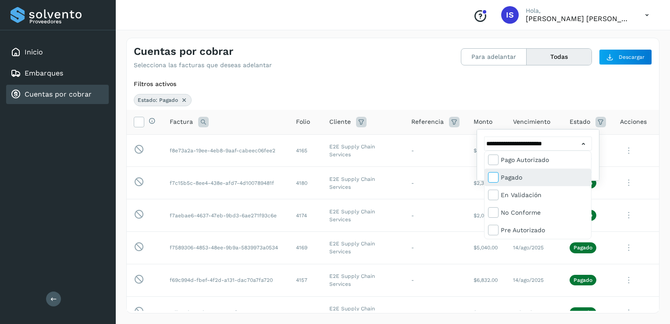
click at [494, 173] on icon at bounding box center [493, 176] width 9 height 9
click at [447, 217] on div at bounding box center [335, 162] width 670 height 324
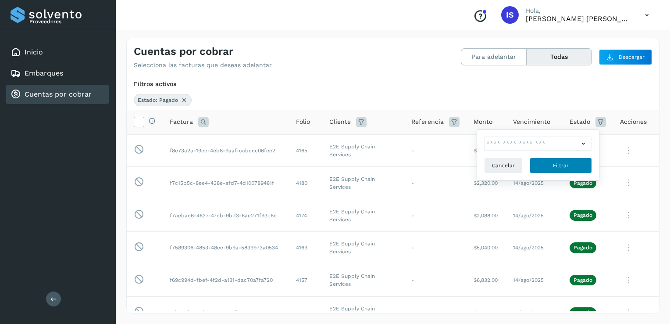
click at [554, 167] on span "Filtrar" at bounding box center [561, 165] width 16 height 8
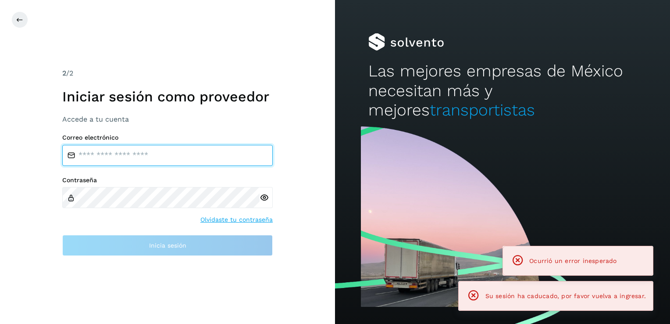
type input "**********"
